Goal: Task Accomplishment & Management: Use online tool/utility

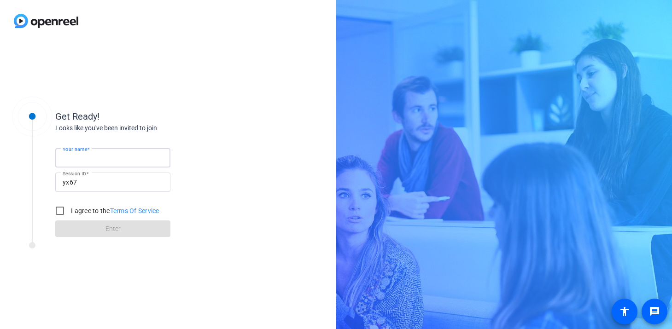
click at [136, 159] on input "Your name" at bounding box center [113, 157] width 100 height 11
type input "[PERSON_NAME]"
click at [62, 208] on input "I agree to the Terms Of Service" at bounding box center [60, 211] width 18 height 18
checkbox input "true"
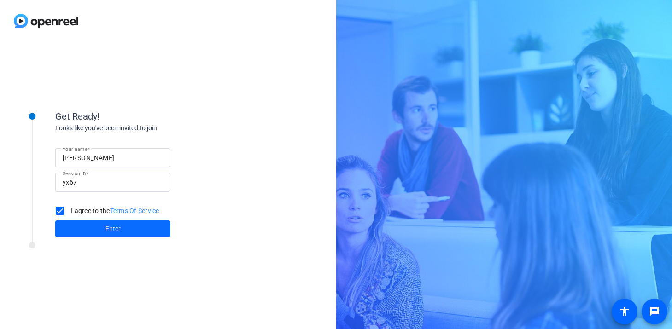
click at [116, 232] on span "Enter" at bounding box center [112, 229] width 15 height 10
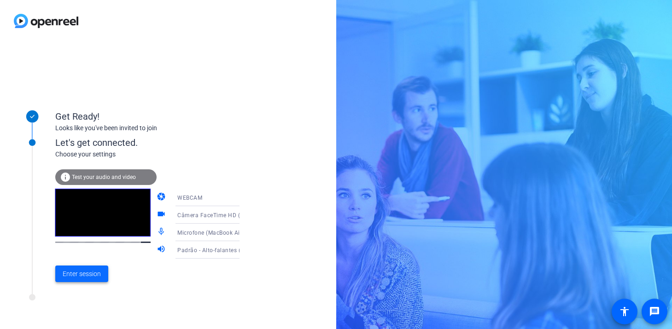
click at [84, 274] on span "Enter session" at bounding box center [82, 274] width 38 height 10
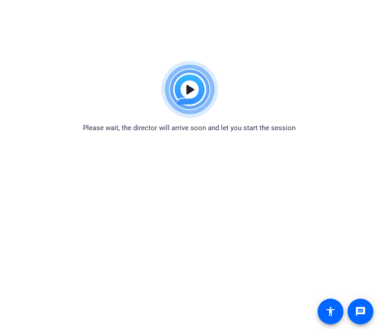
click at [204, 99] on img at bounding box center [189, 90] width 68 height 66
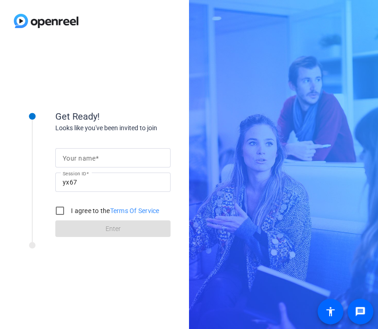
click at [128, 161] on input "Your name" at bounding box center [113, 157] width 100 height 11
type input "[PERSON_NAME]"
click at [65, 210] on input "I agree to the Terms Of Service" at bounding box center [60, 211] width 18 height 18
checkbox input "true"
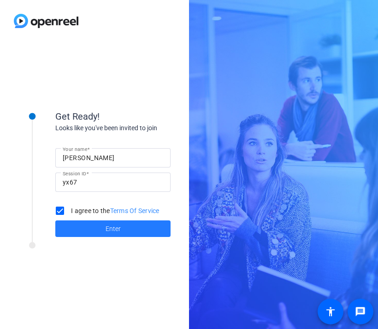
click at [101, 232] on span at bounding box center [112, 229] width 115 height 22
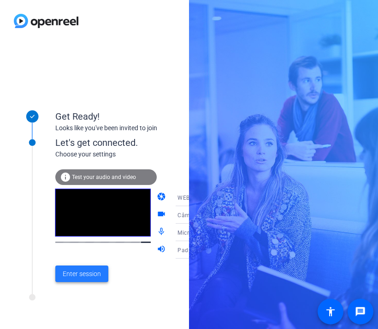
click at [87, 272] on span "Enter session" at bounding box center [82, 274] width 38 height 10
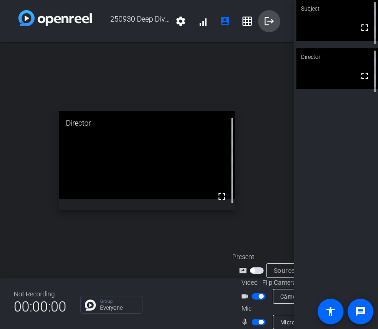
click at [272, 23] on mat-icon "logout" at bounding box center [268, 21] width 11 height 11
